Goal: Task Accomplishment & Management: Use online tool/utility

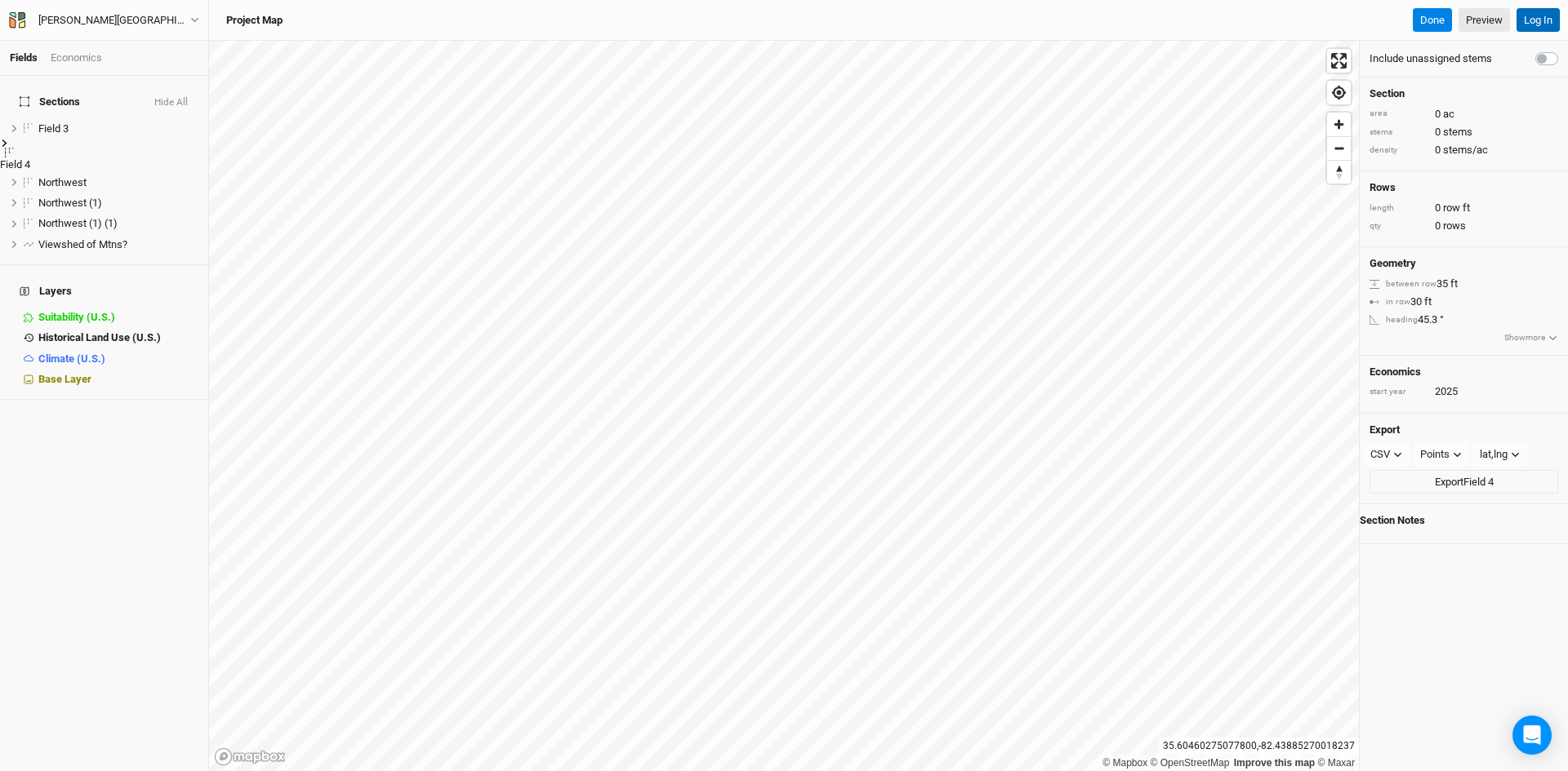
click at [1529, 21] on button "Log In" at bounding box center [1538, 20] width 43 height 24
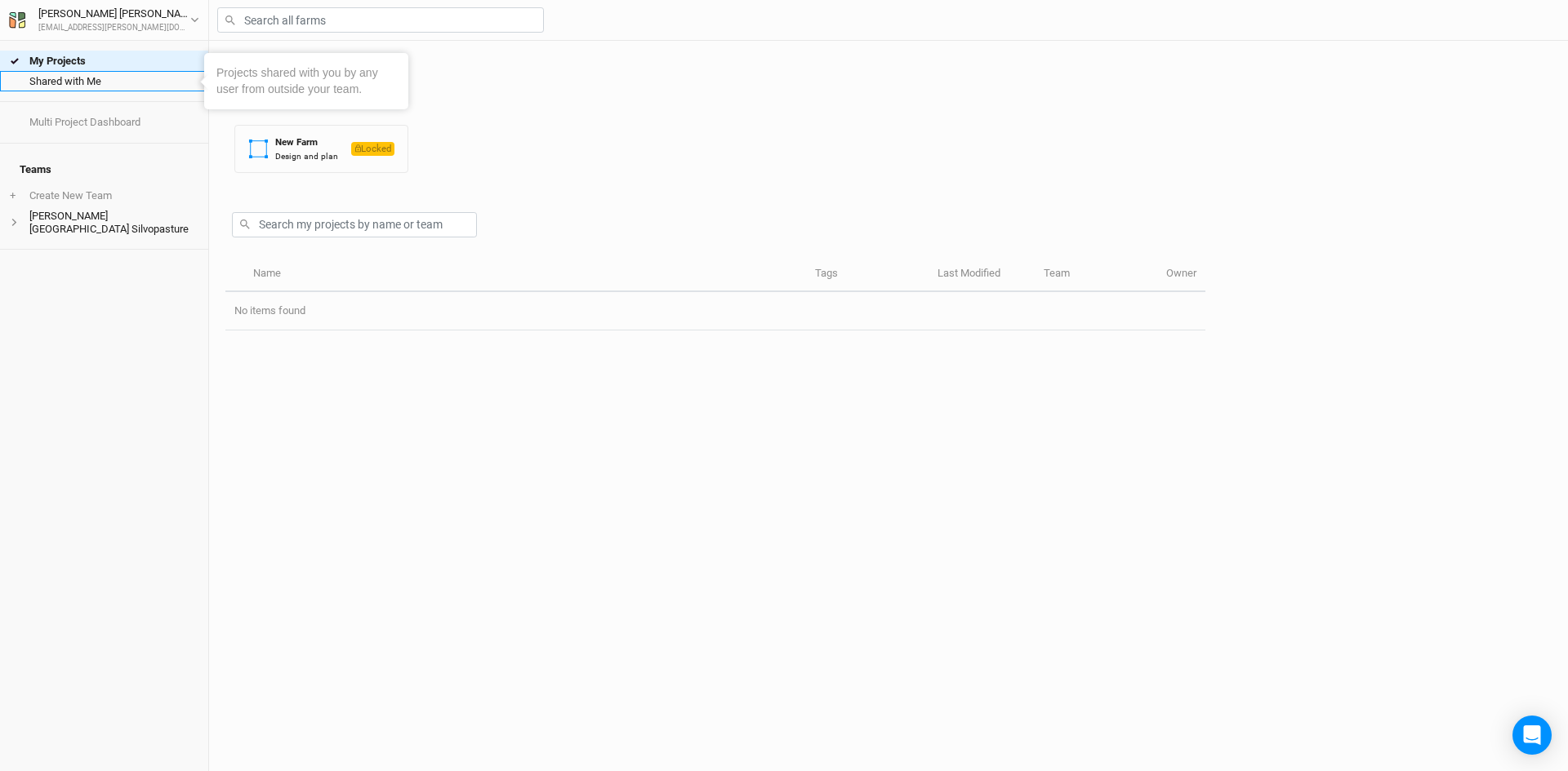
click at [91, 82] on link "Shared with Me" at bounding box center [103, 81] width 208 height 20
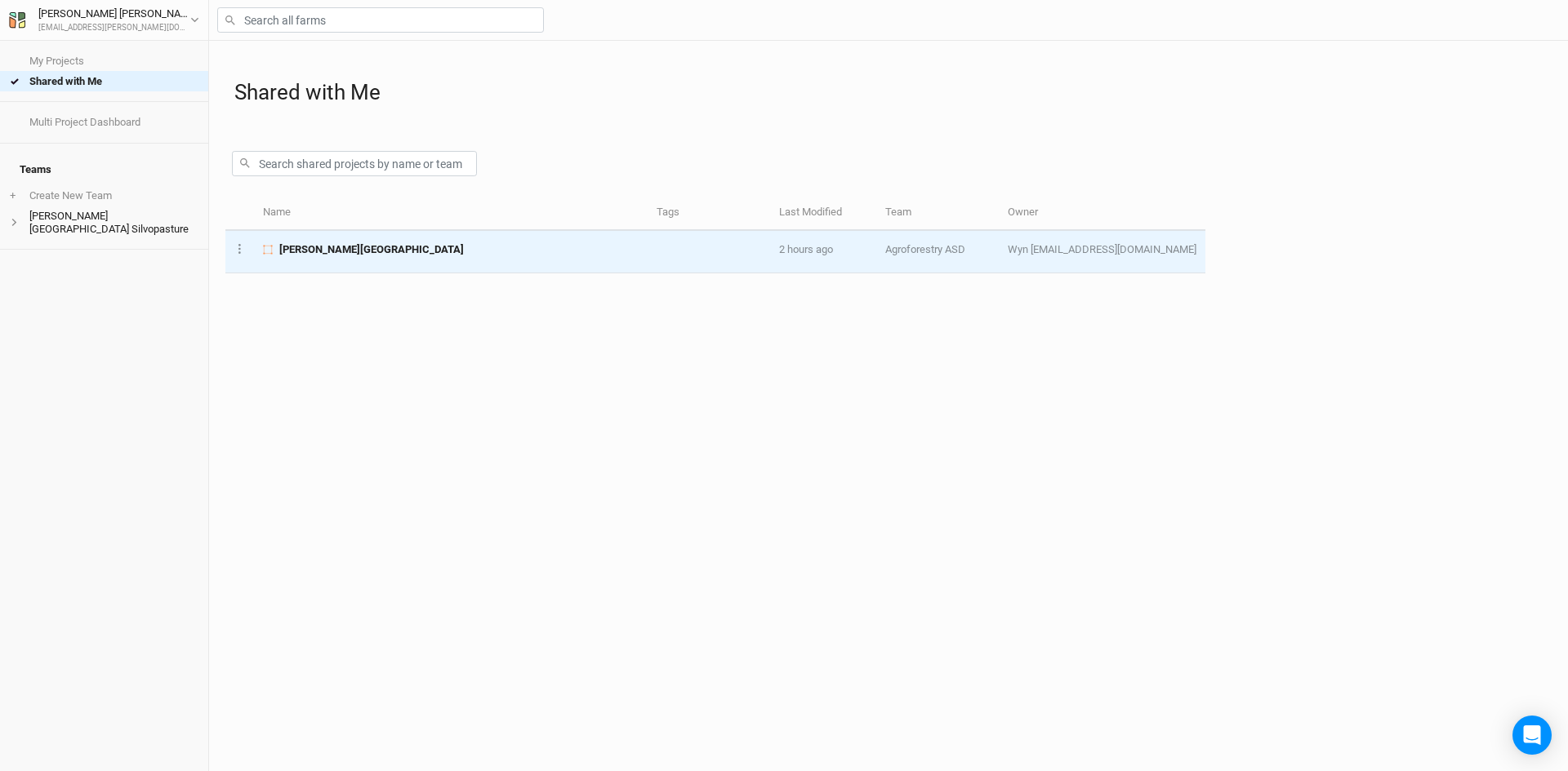
click at [314, 249] on span "[PERSON_NAME][GEOGRAPHIC_DATA]" at bounding box center [371, 249] width 184 height 15
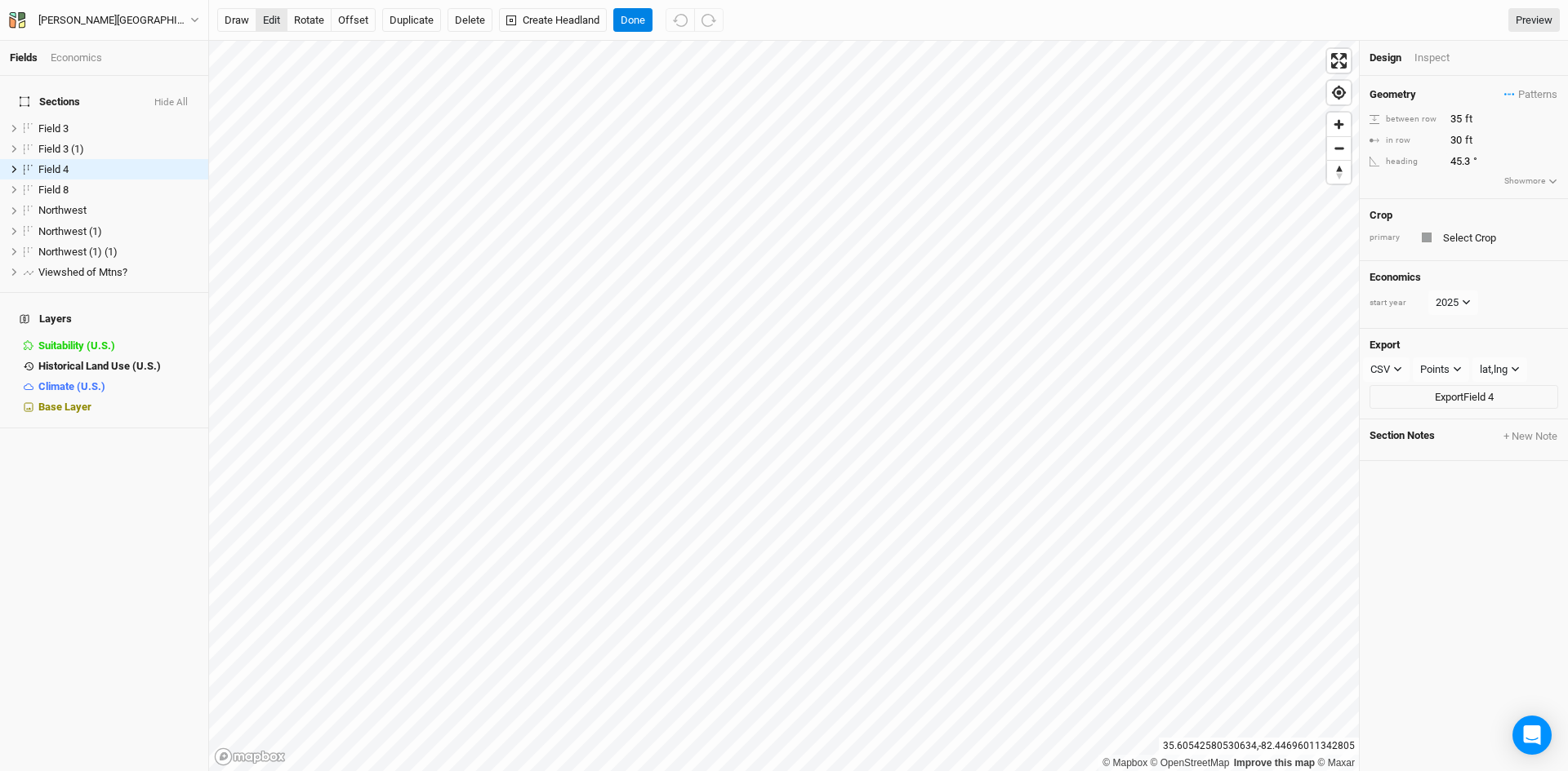
click at [283, 16] on button "edit" at bounding box center [271, 20] width 32 height 24
click at [678, 24] on icon "button" at bounding box center [680, 20] width 15 height 13
click at [712, 17] on icon "button" at bounding box center [709, 20] width 15 height 15
click at [310, 19] on button "rotate" at bounding box center [310, 20] width 45 height 24
click at [261, 23] on button "edit" at bounding box center [271, 20] width 32 height 24
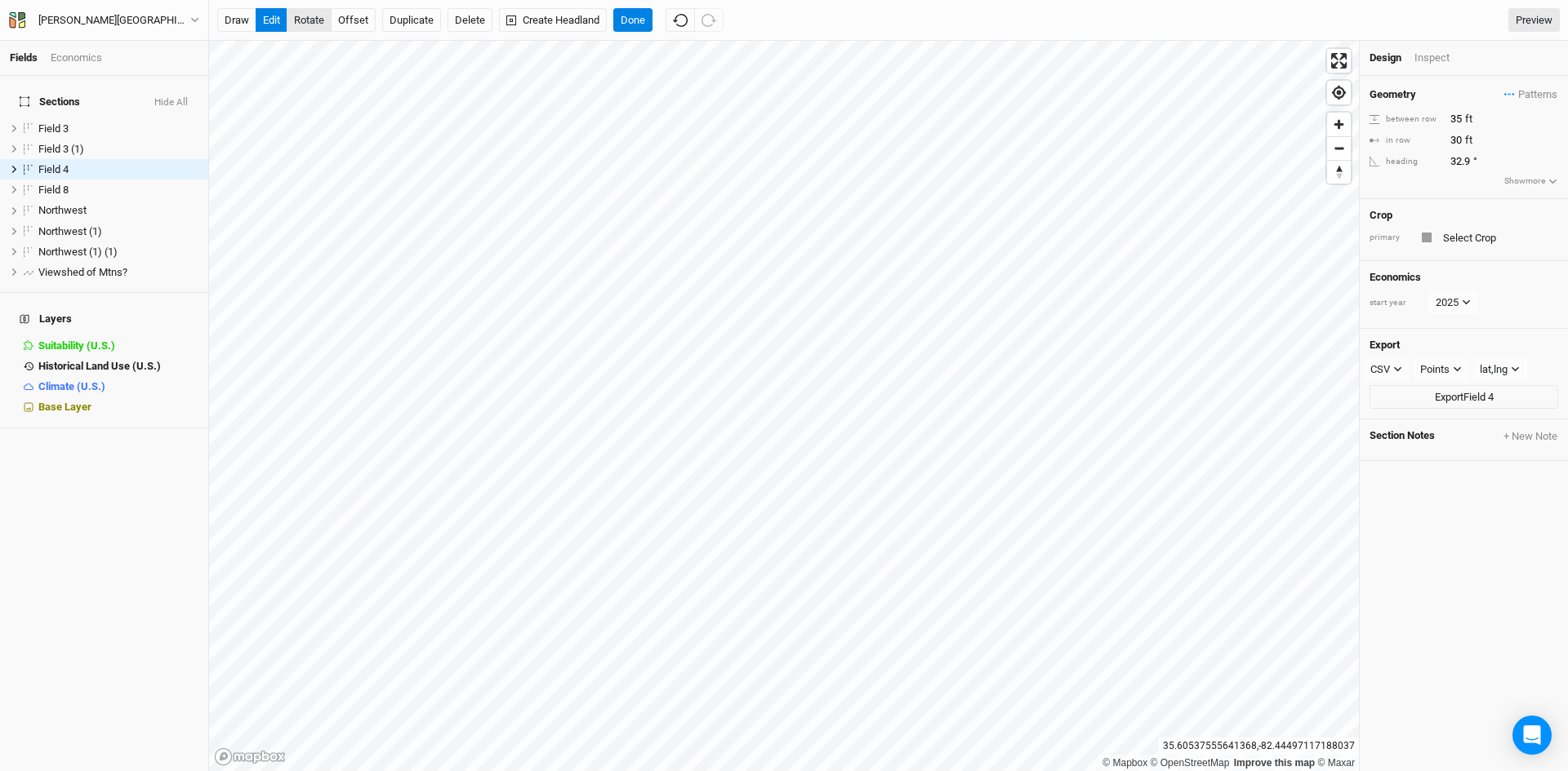
click at [301, 23] on button "rotate" at bounding box center [310, 20] width 45 height 24
type input "29.4"
click at [343, 19] on button "offset" at bounding box center [353, 20] width 45 height 24
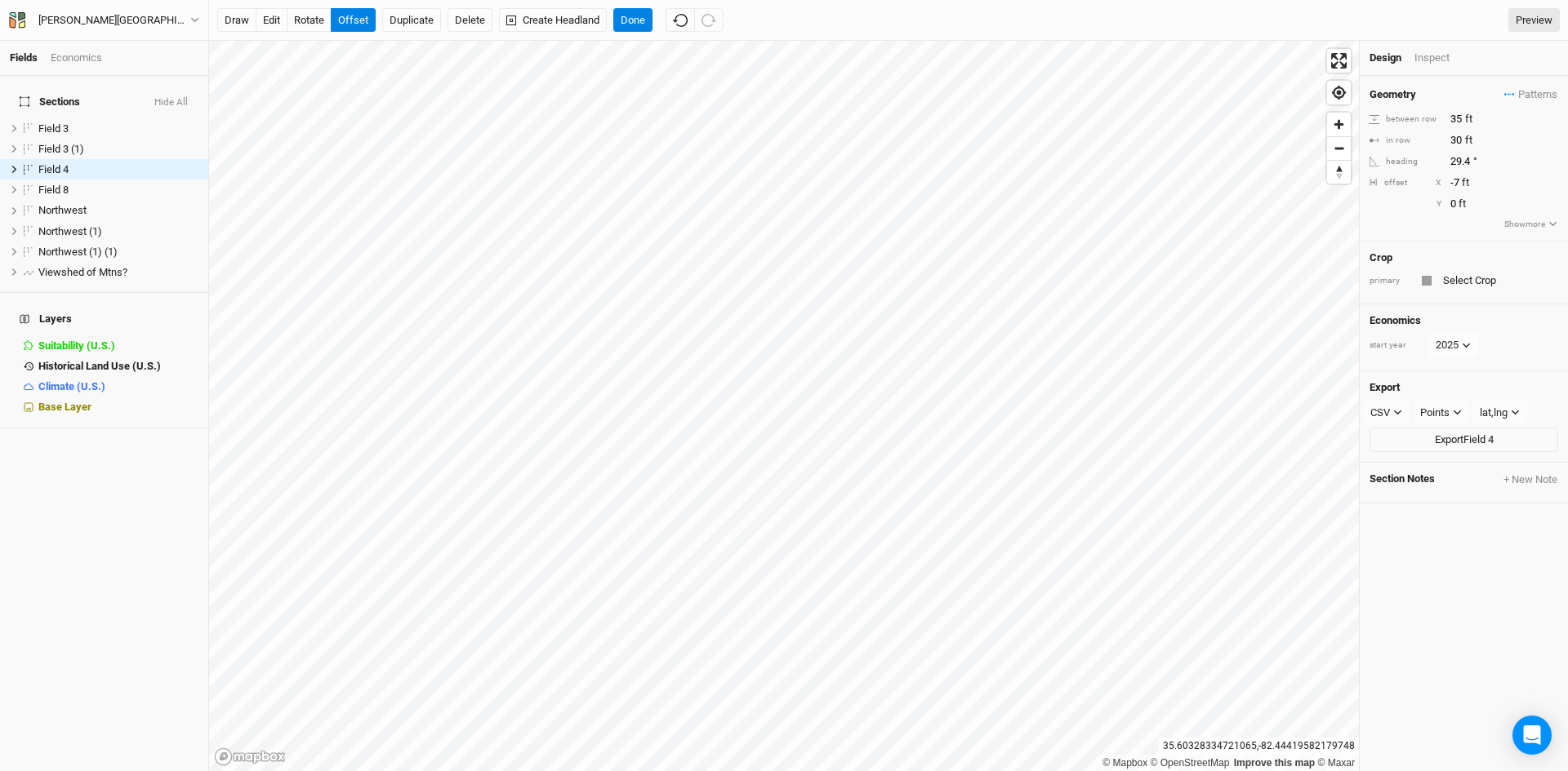
type input "-8"
click at [275, 18] on button "edit" at bounding box center [271, 20] width 32 height 24
